Goal: Find contact information: Find contact information

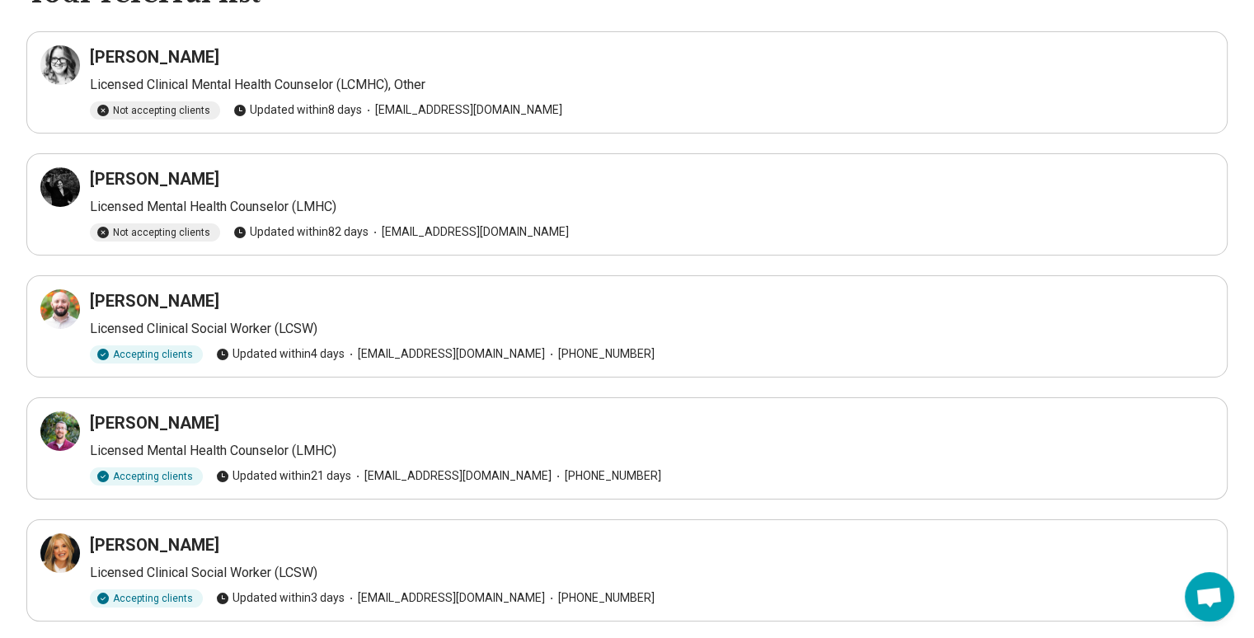
scroll to position [102, 0]
click at [58, 310] on icon at bounding box center [60, 309] width 20 height 20
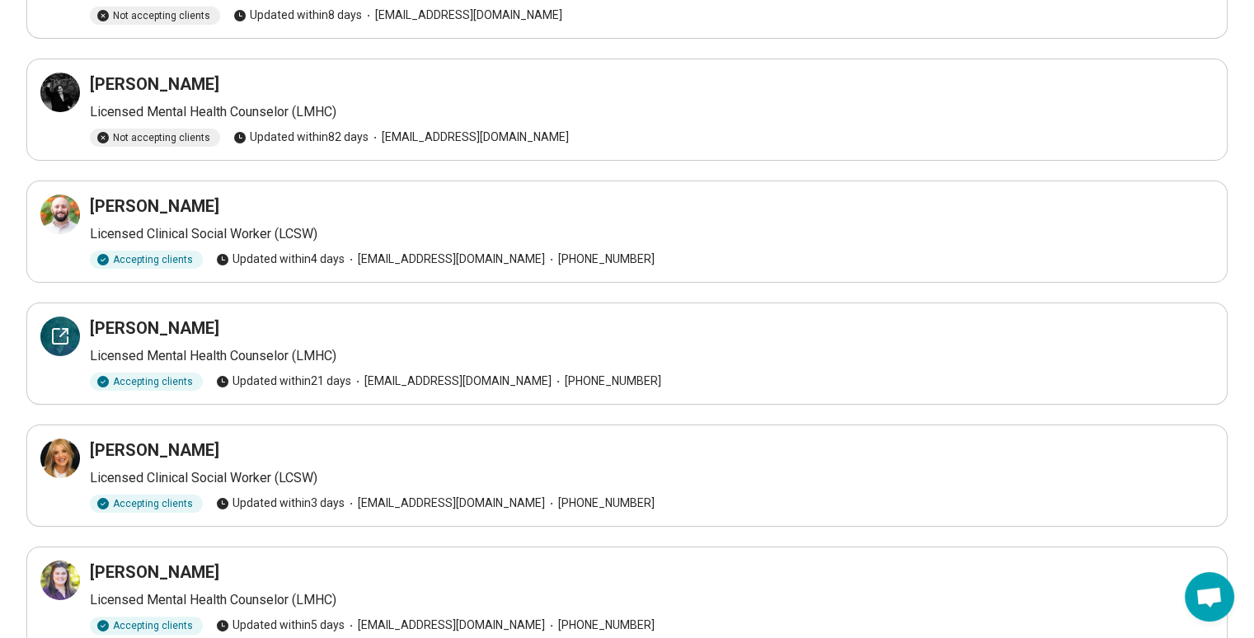
click at [50, 338] on icon at bounding box center [60, 337] width 20 height 20
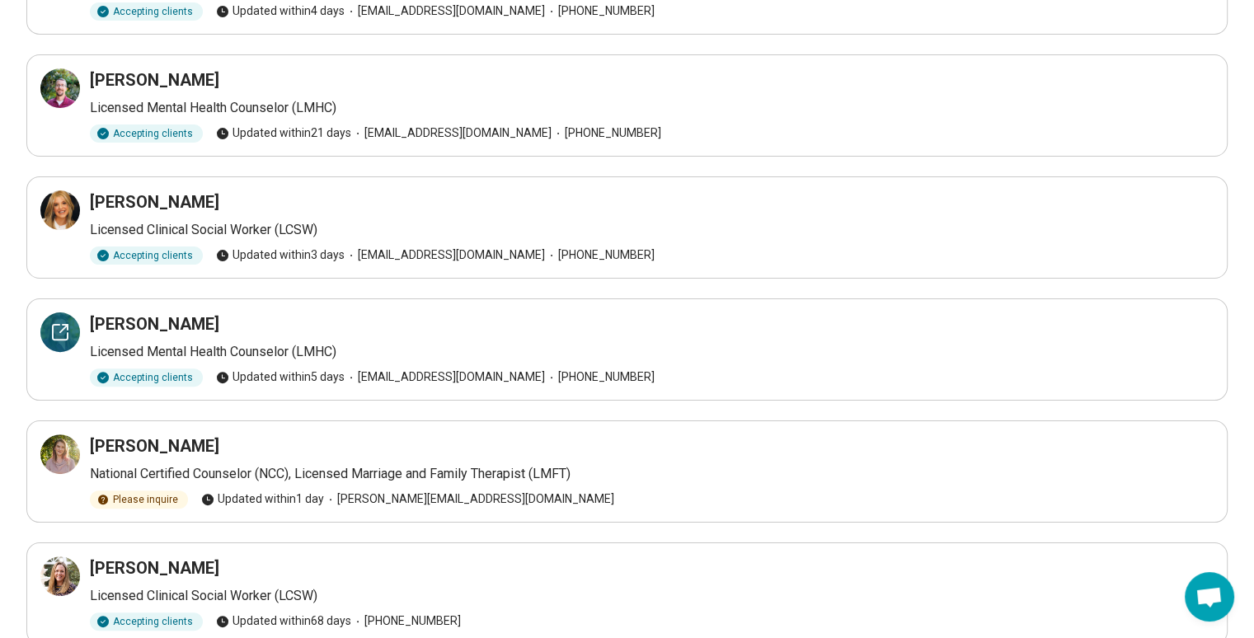
scroll to position [515, 0]
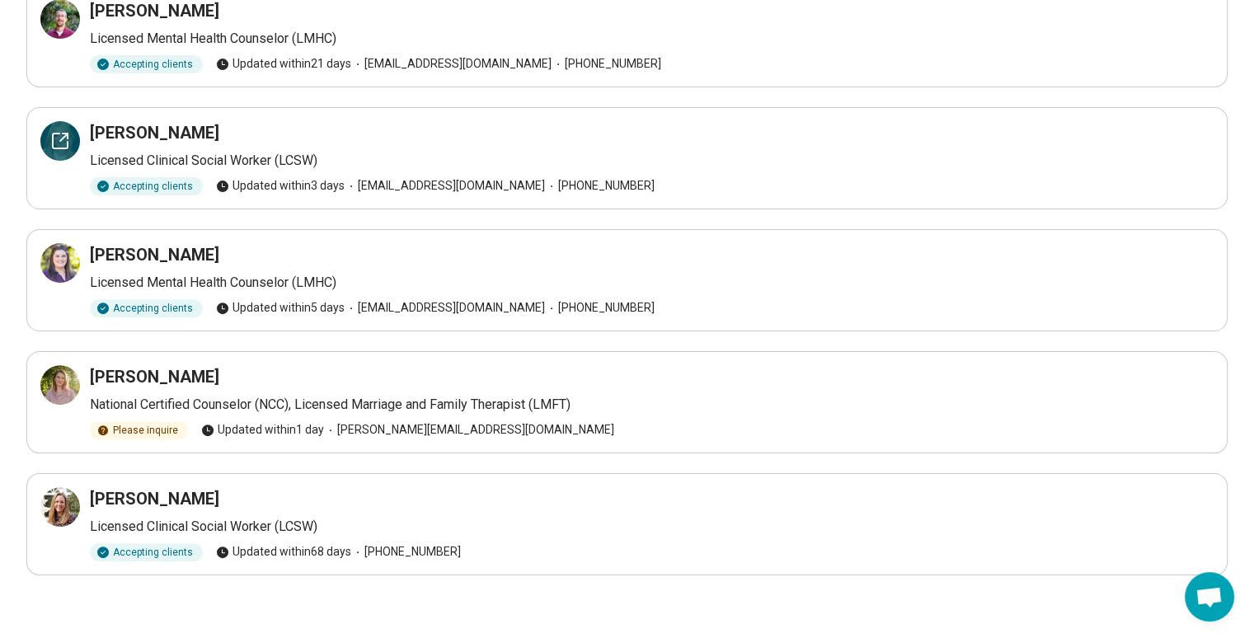
click at [63, 155] on div at bounding box center [60, 141] width 40 height 40
click at [69, 513] on icon at bounding box center [60, 507] width 20 height 20
click at [67, 381] on icon at bounding box center [60, 385] width 20 height 20
click at [63, 245] on div at bounding box center [60, 263] width 40 height 40
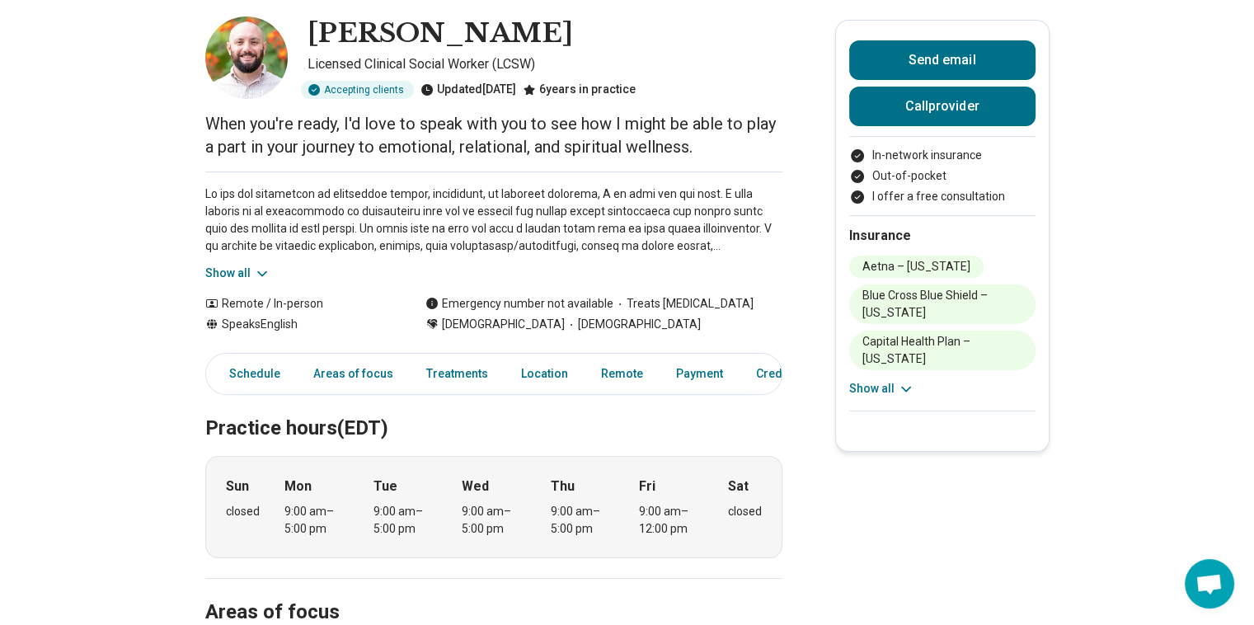
scroll to position [81, 0]
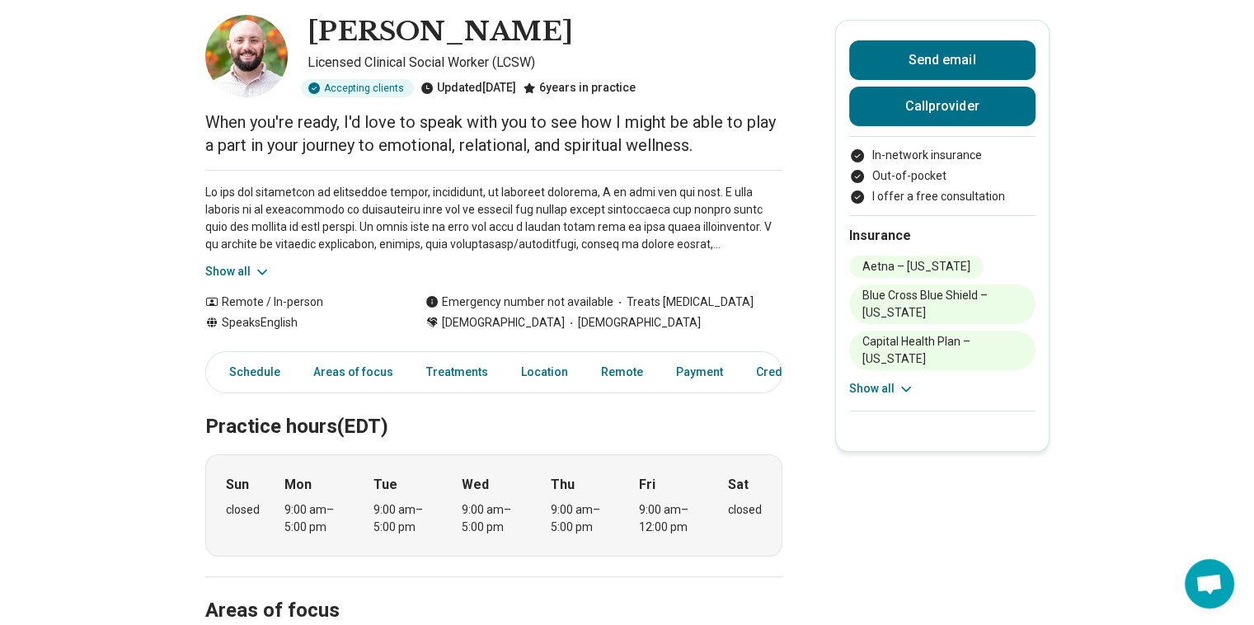
click at [241, 273] on button "Show all" at bounding box center [237, 271] width 65 height 17
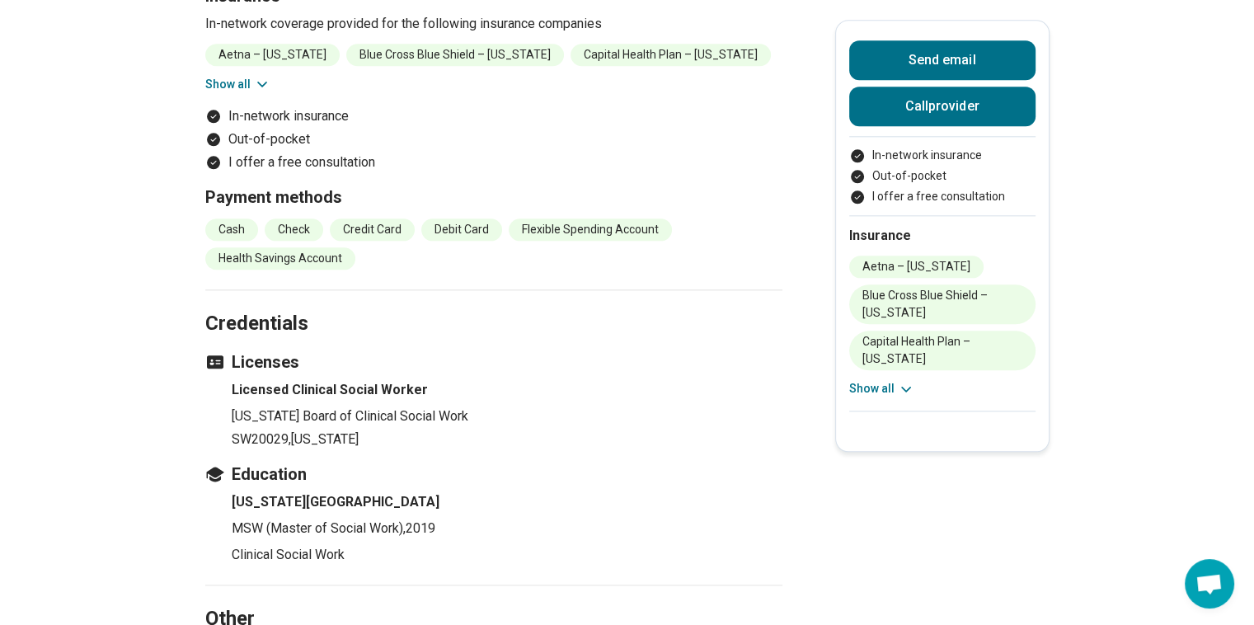
scroll to position [1873, 0]
click at [873, 380] on button "Show all" at bounding box center [881, 388] width 65 height 17
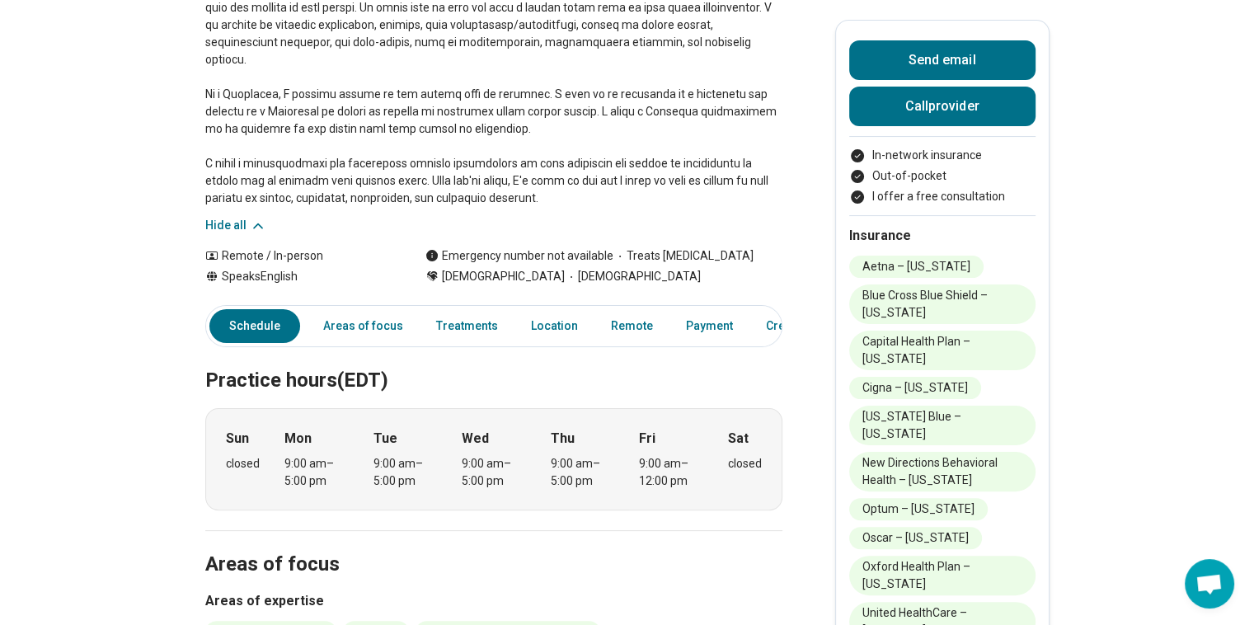
scroll to position [0, 0]
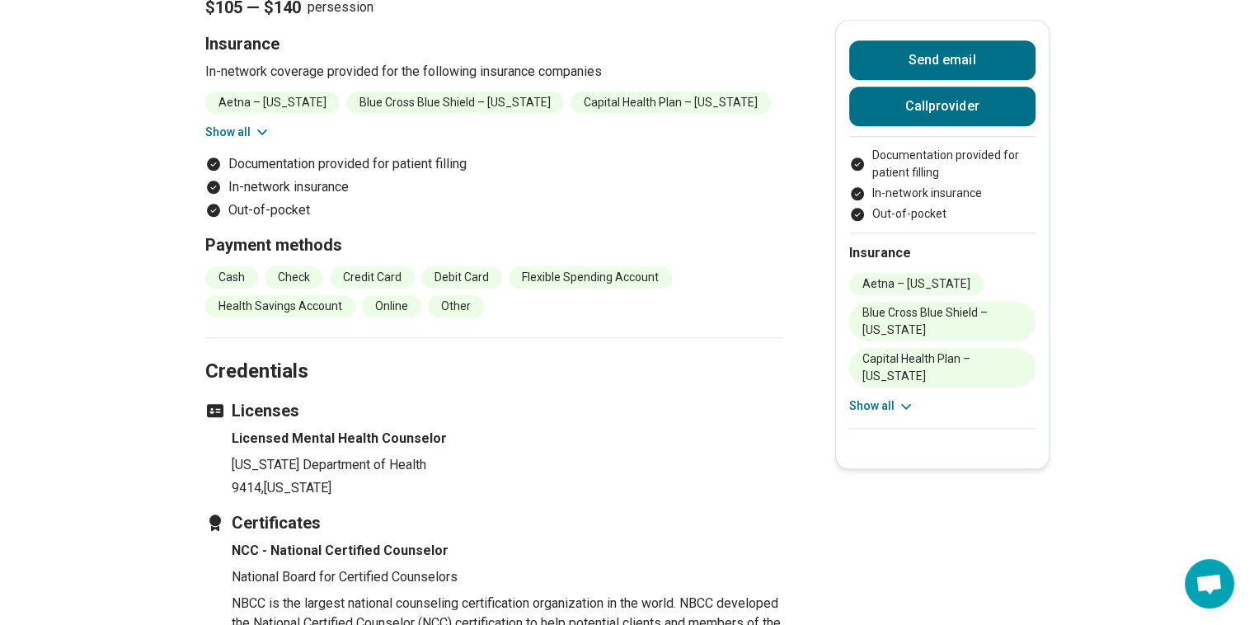
scroll to position [1773, 0]
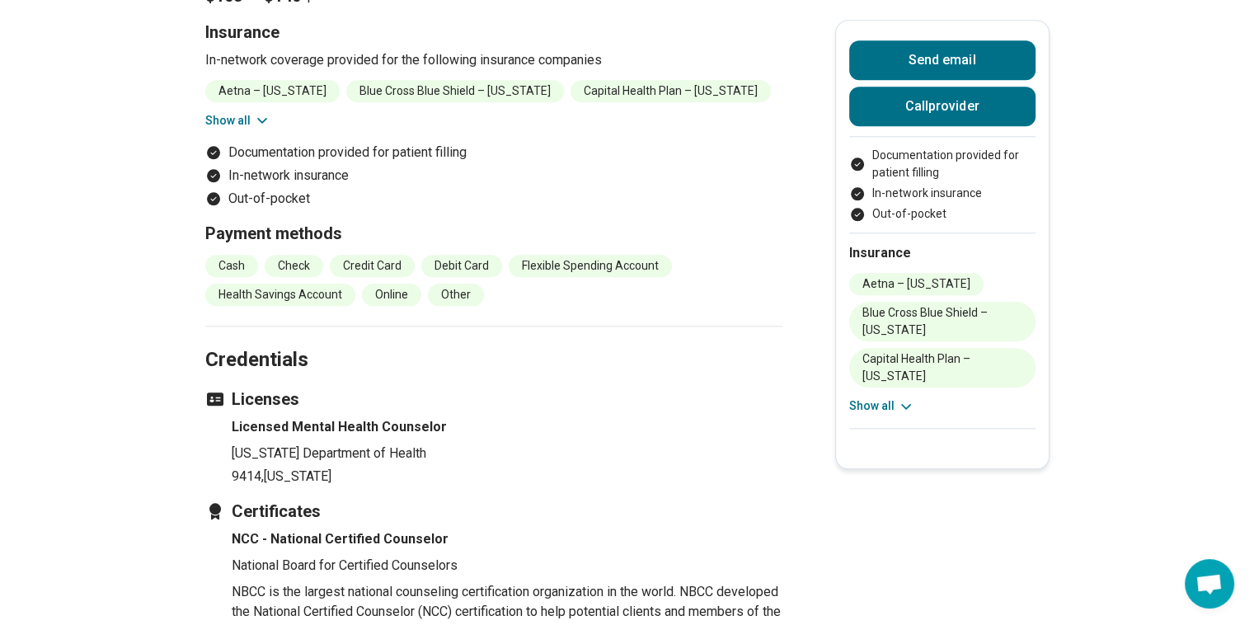
click at [847, 392] on div "Send email Call provider Documentation provided for patient filling In-network …" at bounding box center [942, 244] width 214 height 449
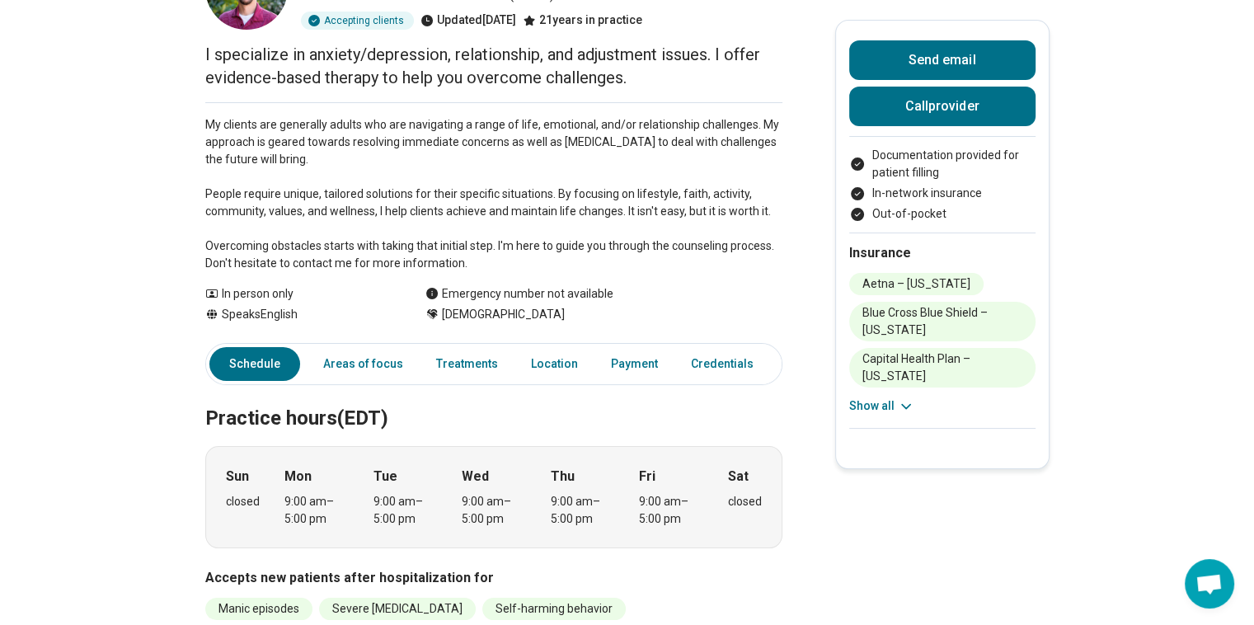
scroll to position [0, 0]
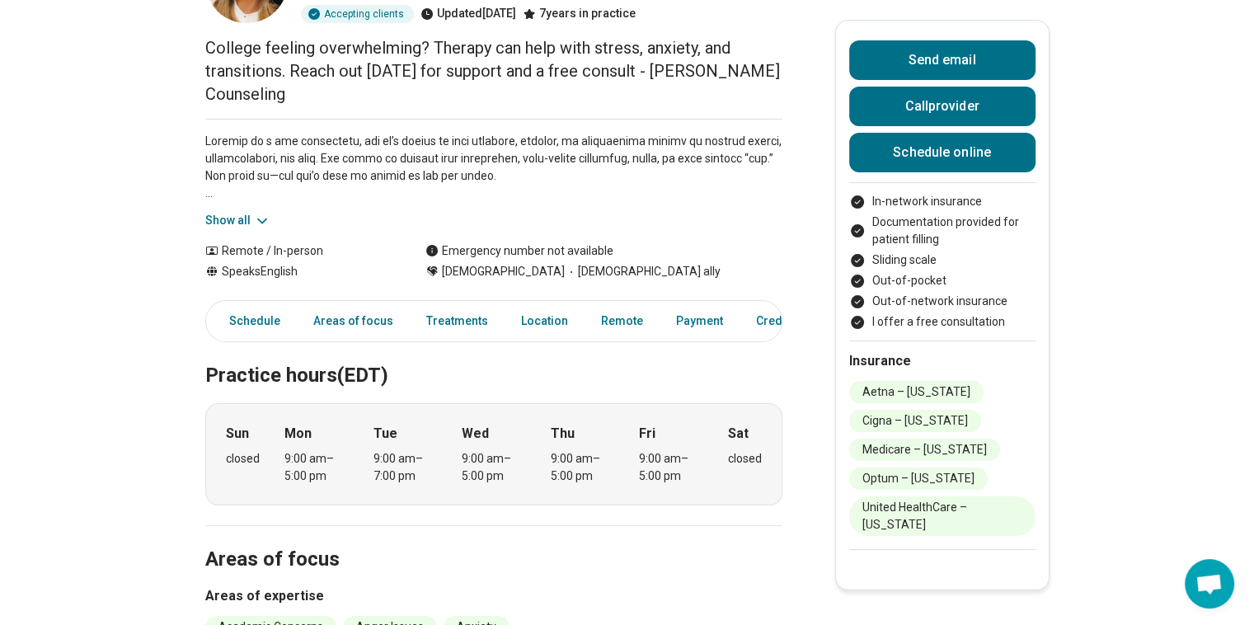
scroll to position [157, 0]
click at [257, 219] on icon at bounding box center [262, 219] width 16 height 16
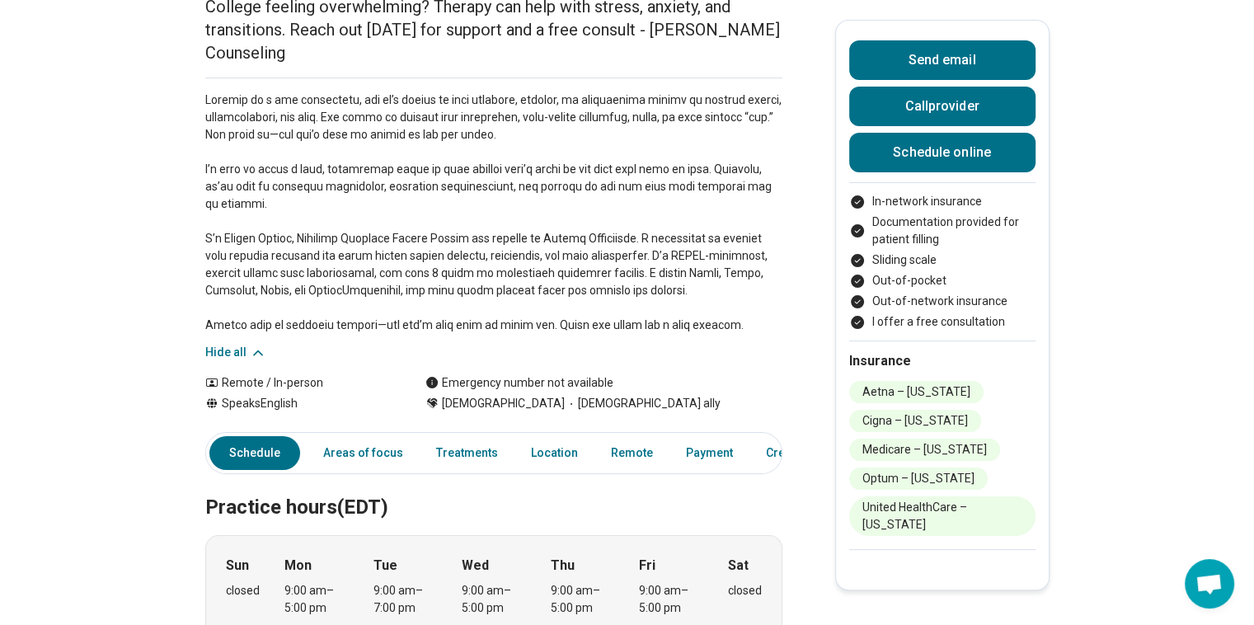
scroll to position [0, 5]
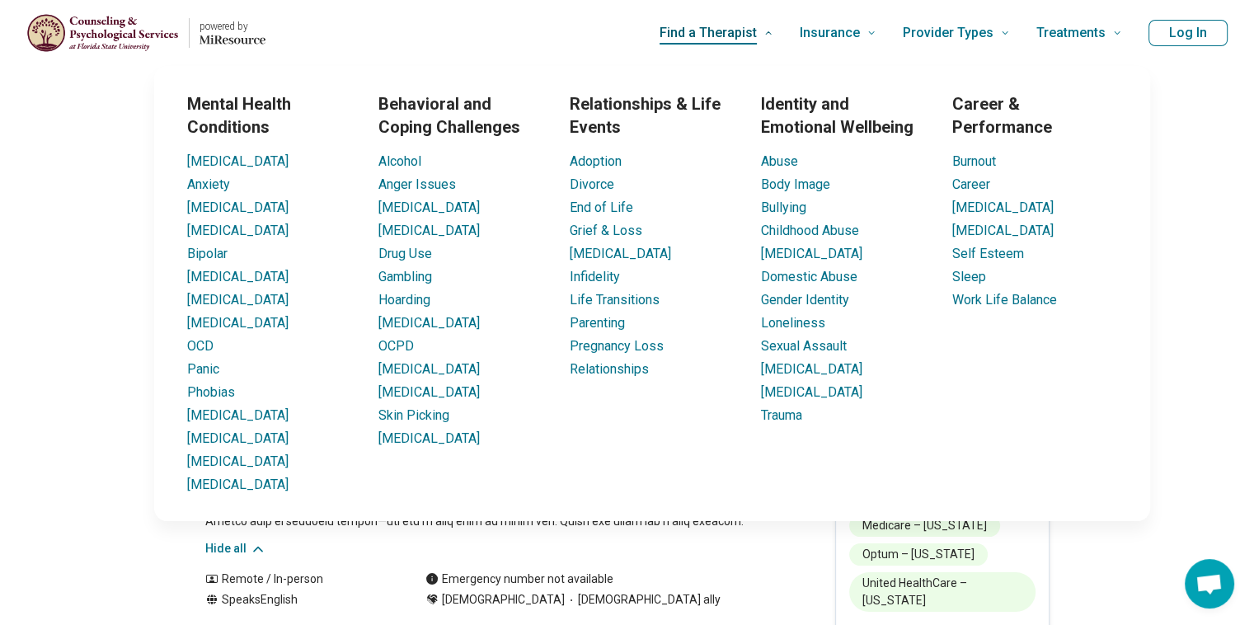
click at [659, 289] on ul "Adoption Divorce End of Life Grief & Loss Infertility Infidelity Life Transitio…" at bounding box center [652, 266] width 165 height 228
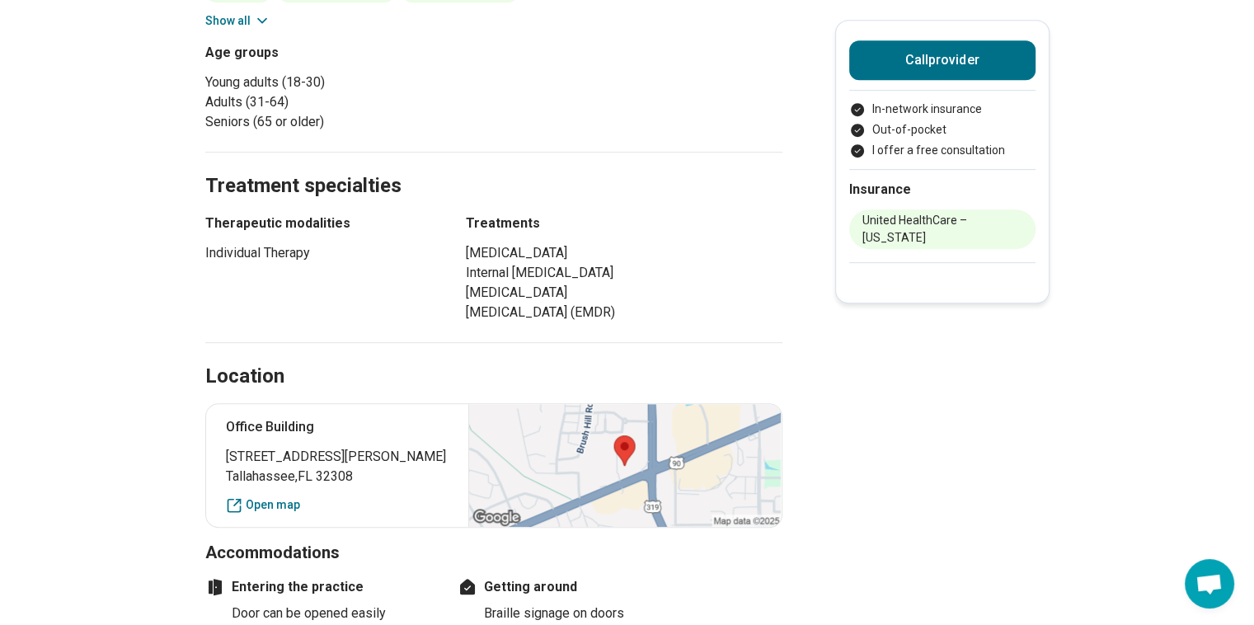
scroll to position [807, 0]
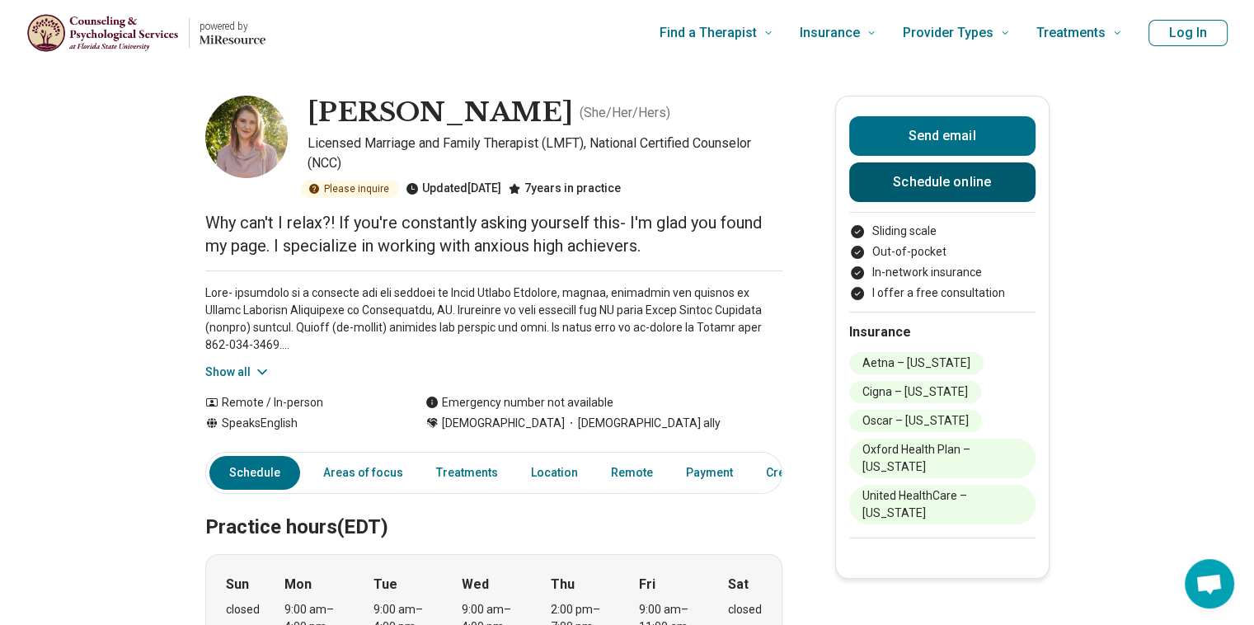
click at [918, 181] on link "Schedule online" at bounding box center [942, 182] width 186 height 40
click at [411, 342] on p at bounding box center [493, 318] width 577 height 69
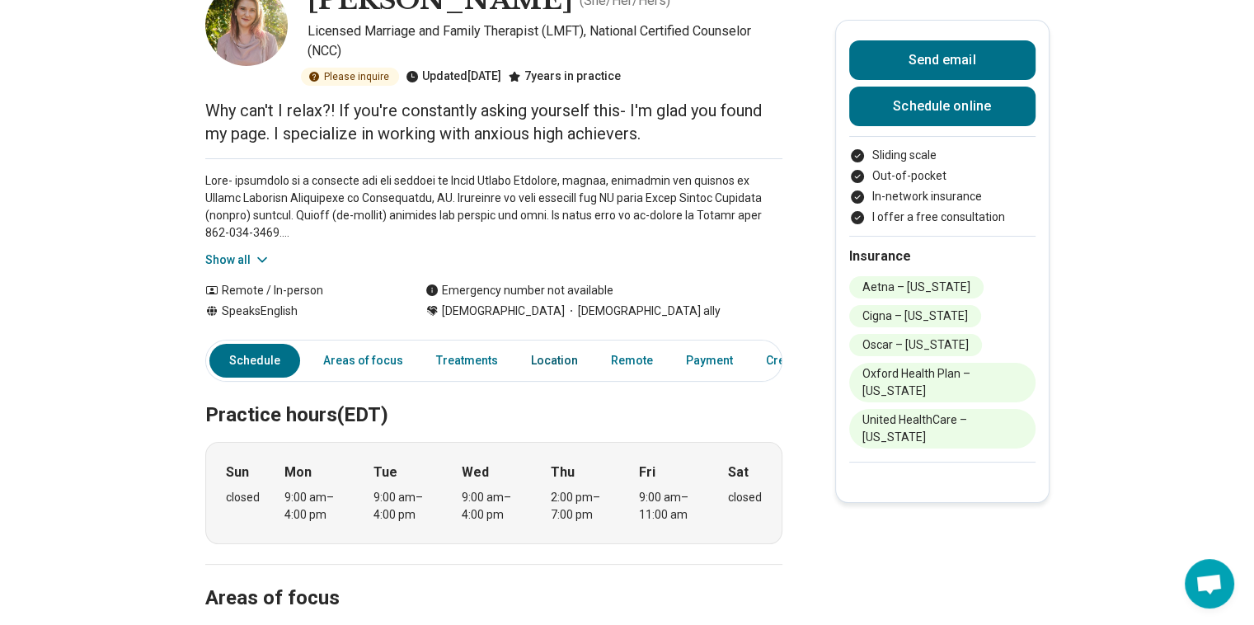
scroll to position [0, 43]
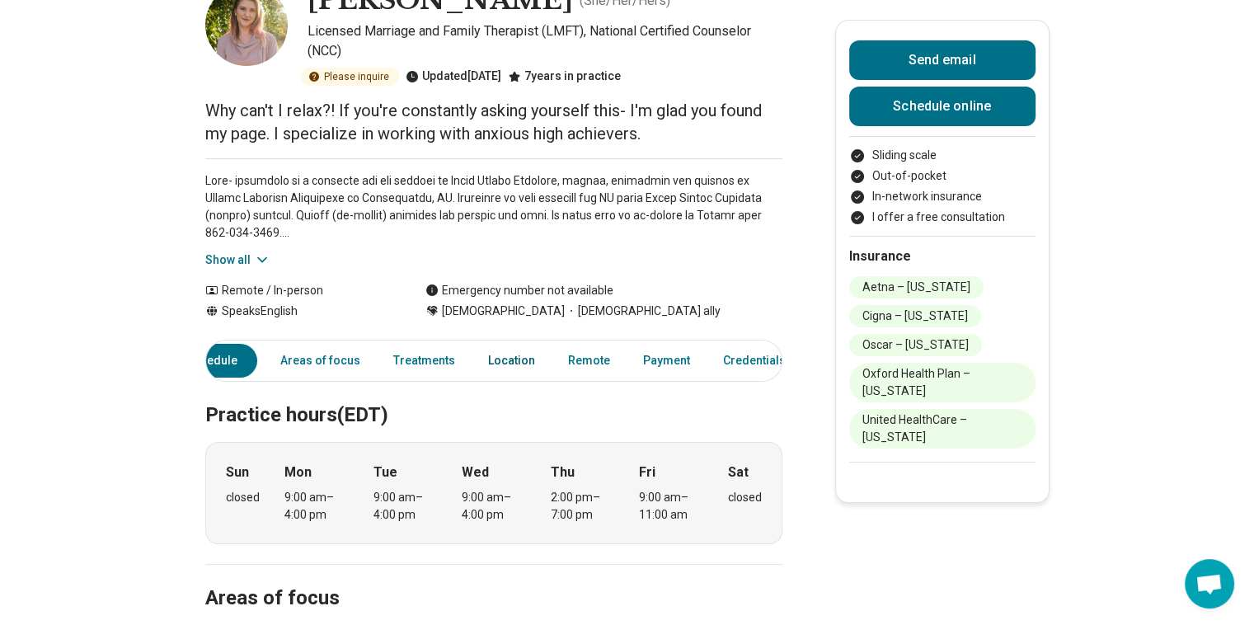
click at [502, 360] on link "Location" at bounding box center [511, 361] width 67 height 34
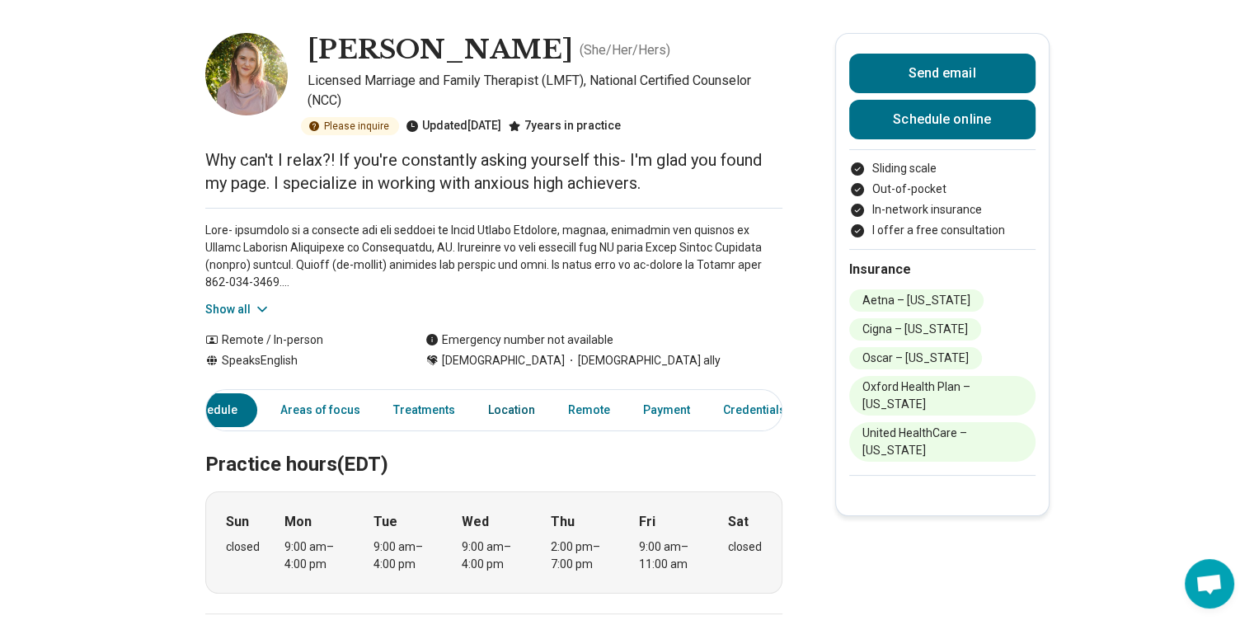
scroll to position [0, 8]
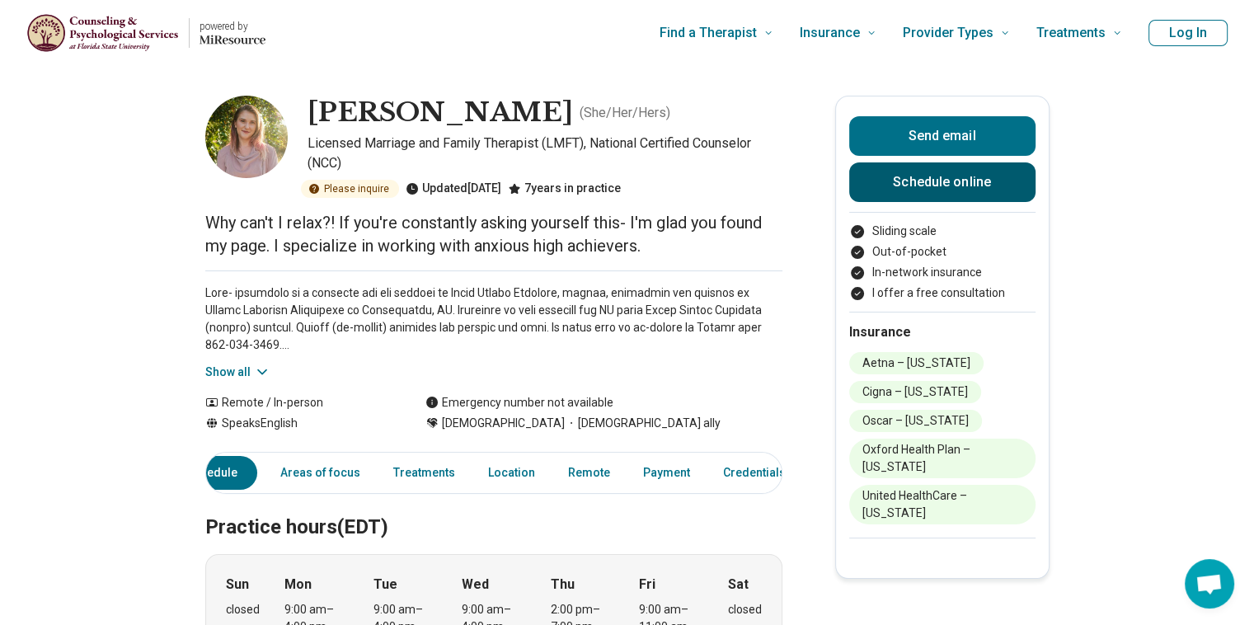
drag, startPoint x: 966, startPoint y: 190, endPoint x: 947, endPoint y: 190, distance: 19.8
click at [947, 190] on link "Schedule online" at bounding box center [942, 182] width 186 height 40
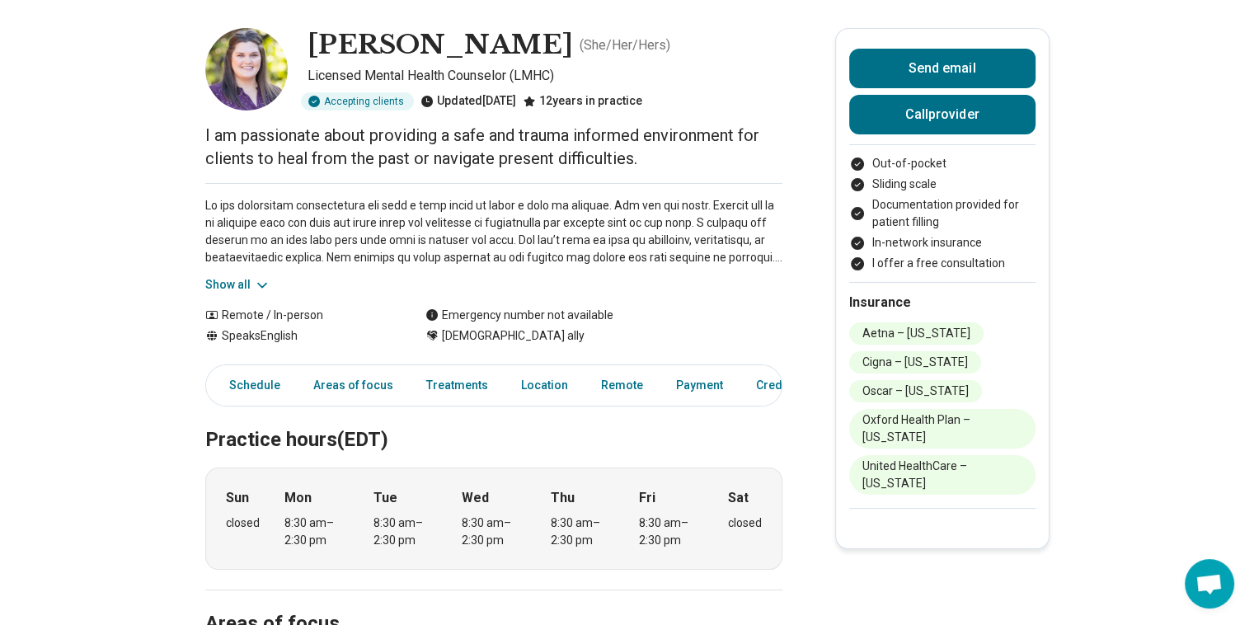
scroll to position [66, 0]
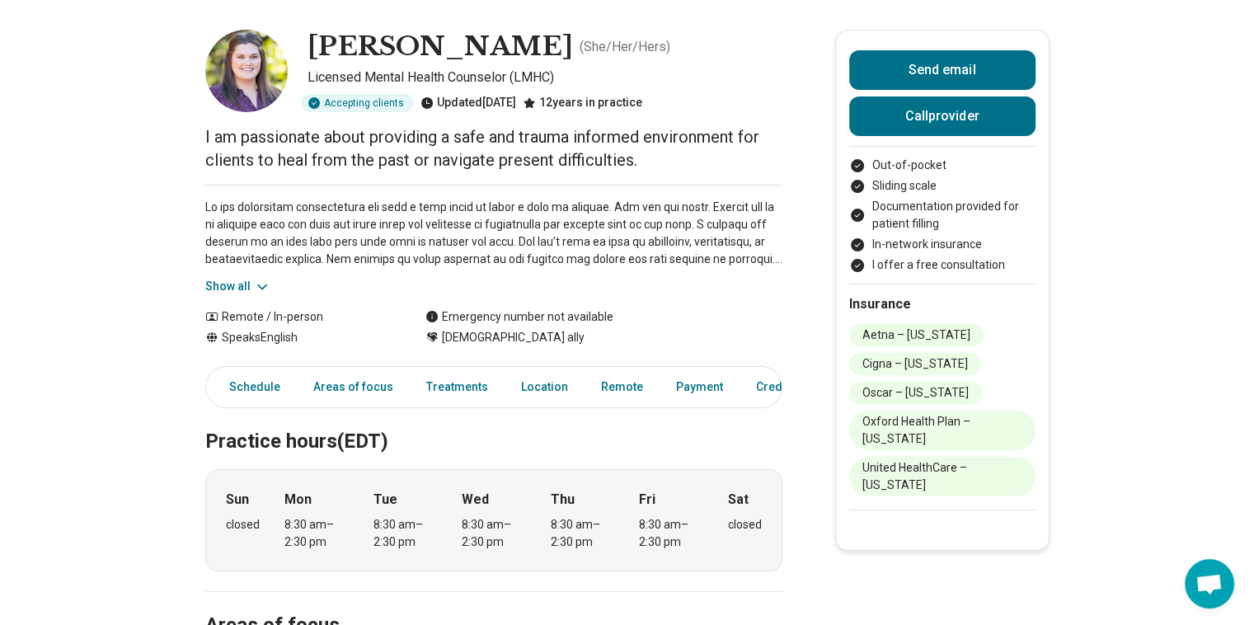
click at [224, 293] on button "Show all" at bounding box center [237, 286] width 65 height 17
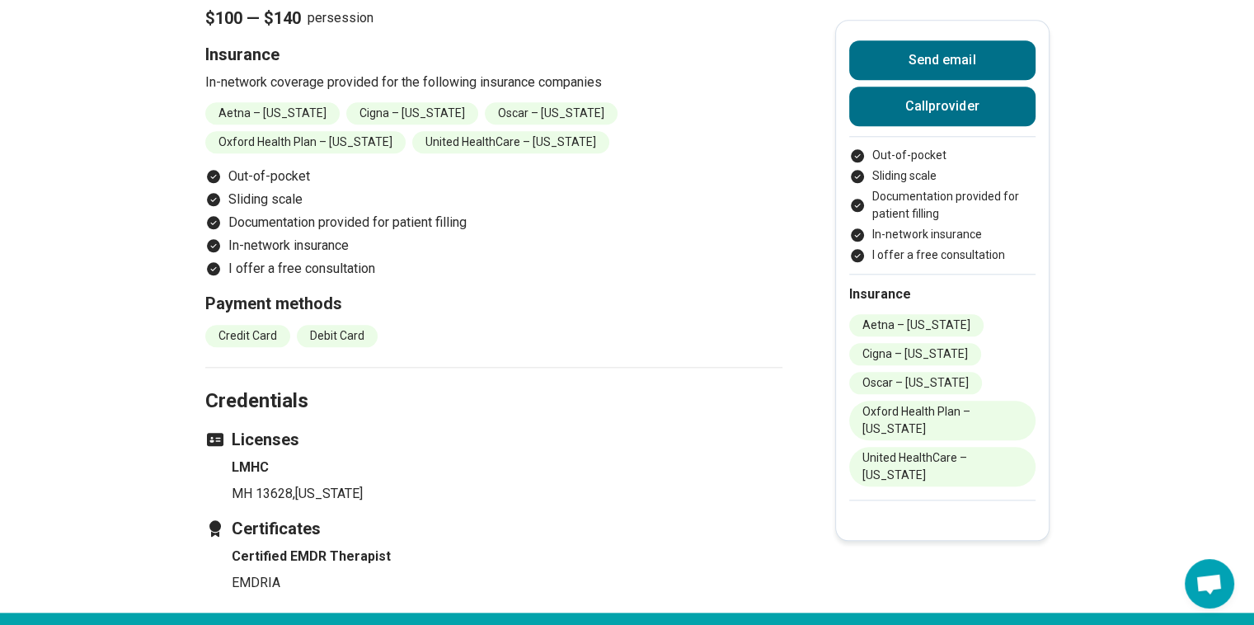
scroll to position [1748, 0]
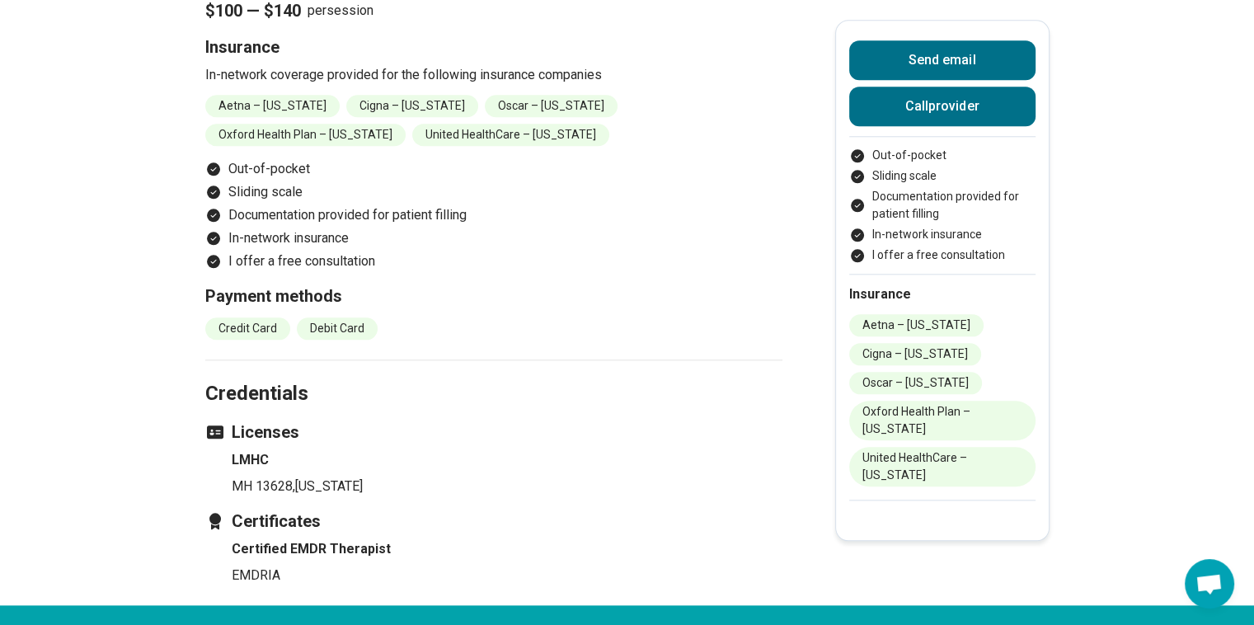
click at [395, 340] on ul "Credit Card Debit Card" at bounding box center [493, 328] width 577 height 22
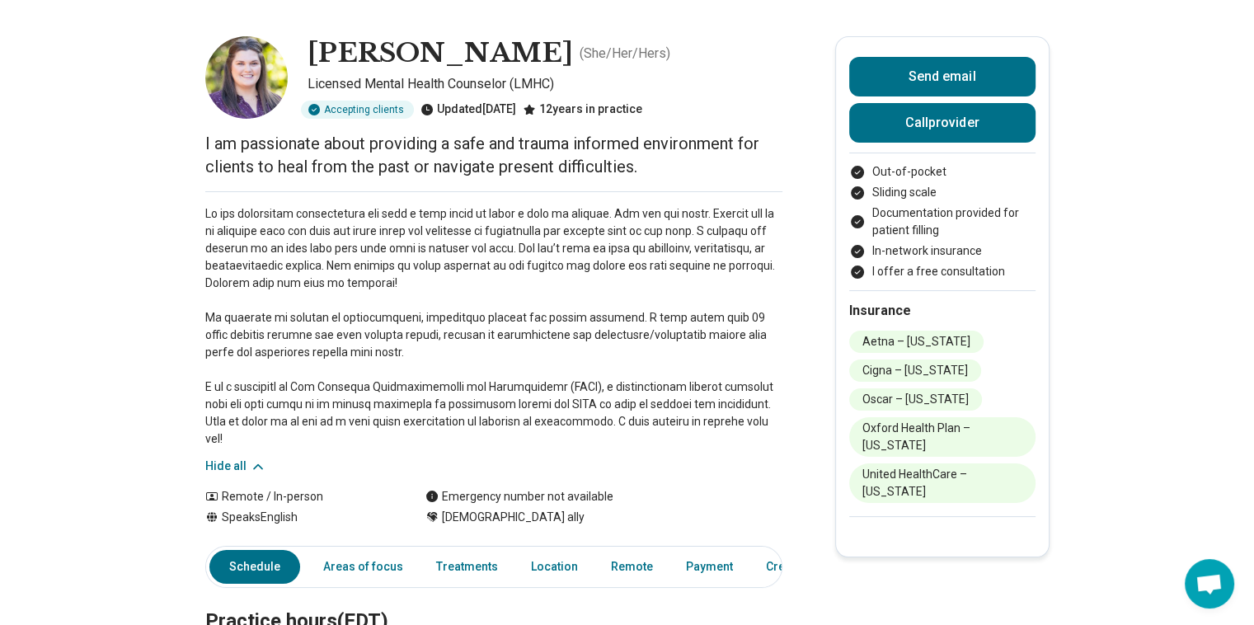
scroll to position [0, 12]
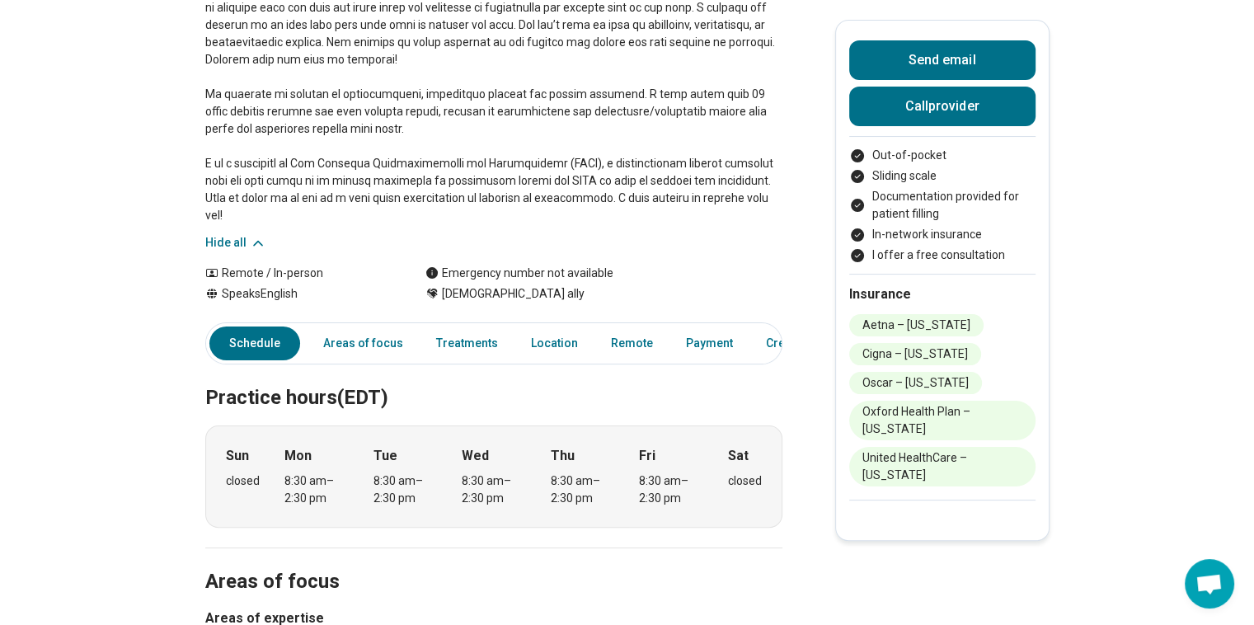
scroll to position [0, 12]
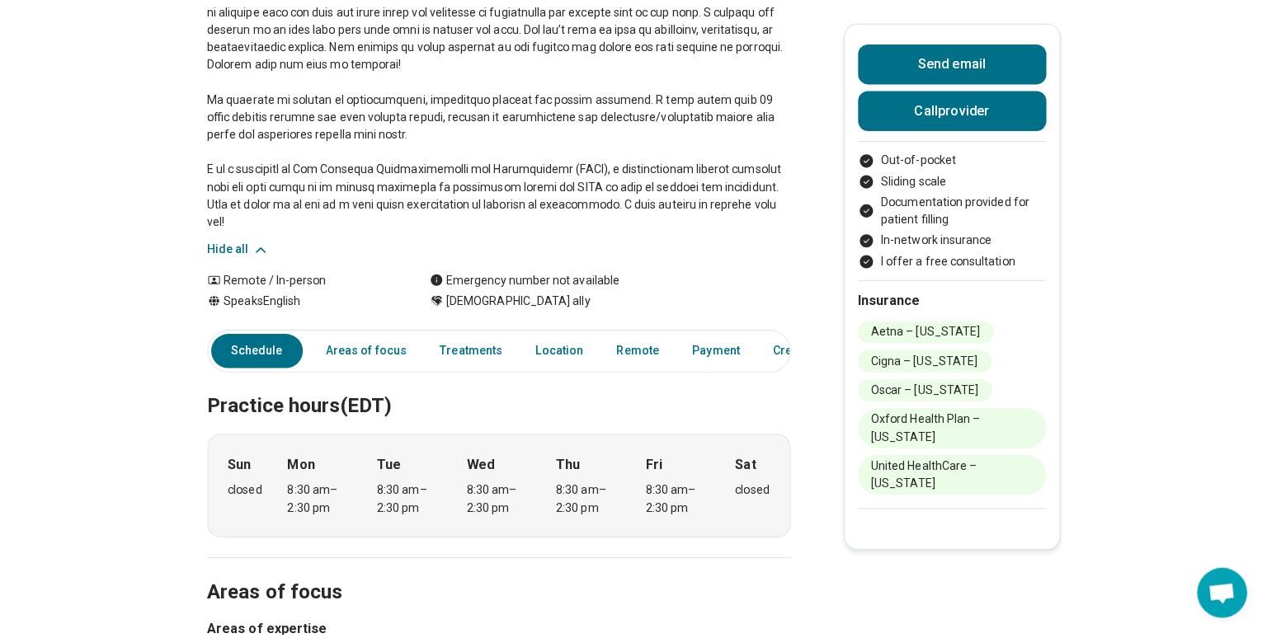
scroll to position [269, 0]
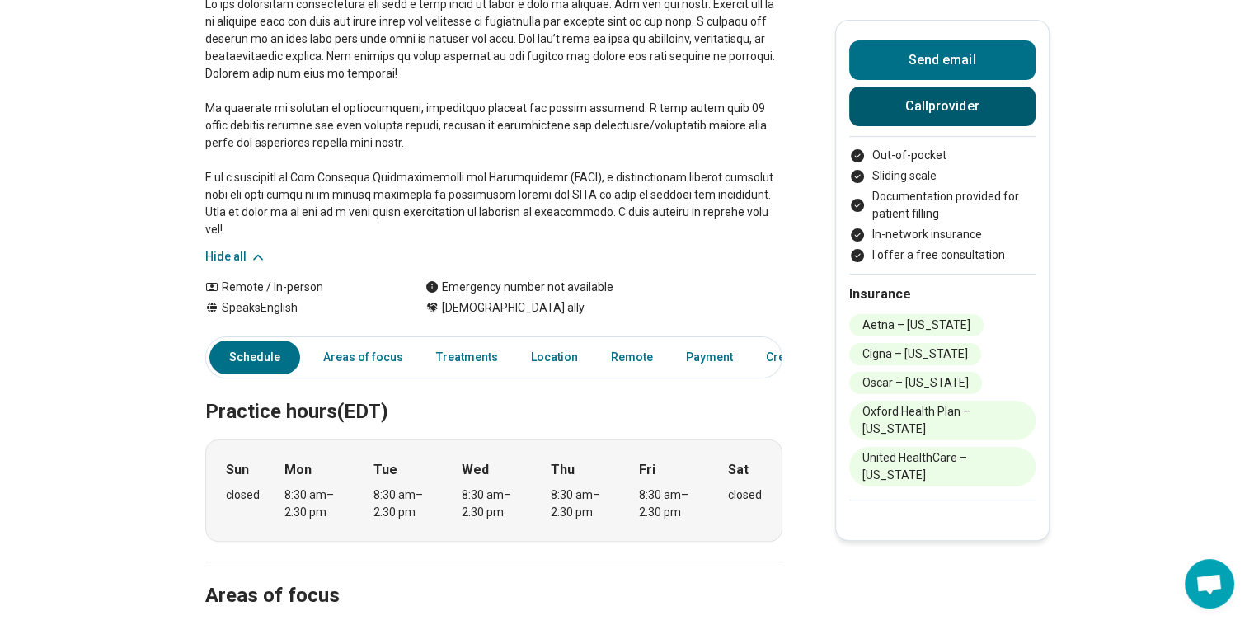
click at [953, 110] on button "Call provider" at bounding box center [942, 107] width 186 height 40
